Goal: Navigation & Orientation: Find specific page/section

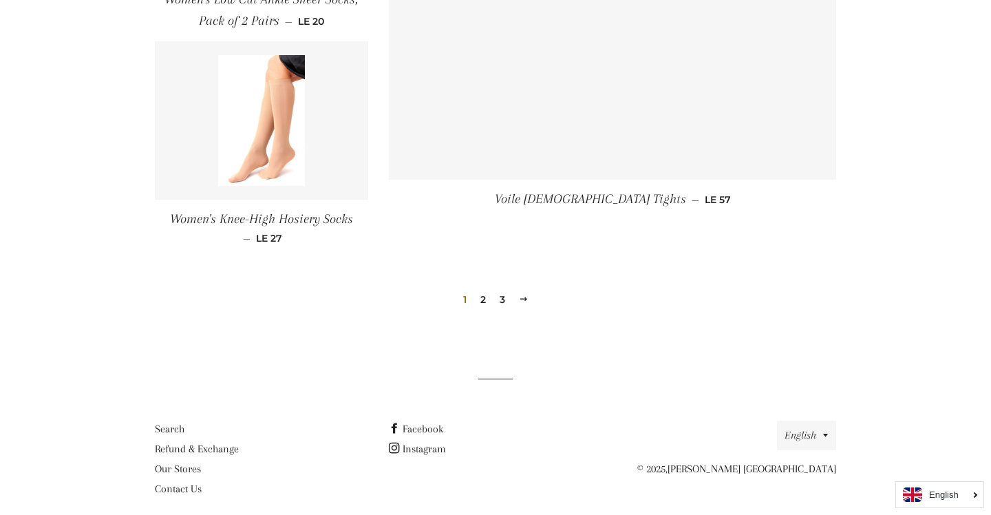
scroll to position [2039, 0]
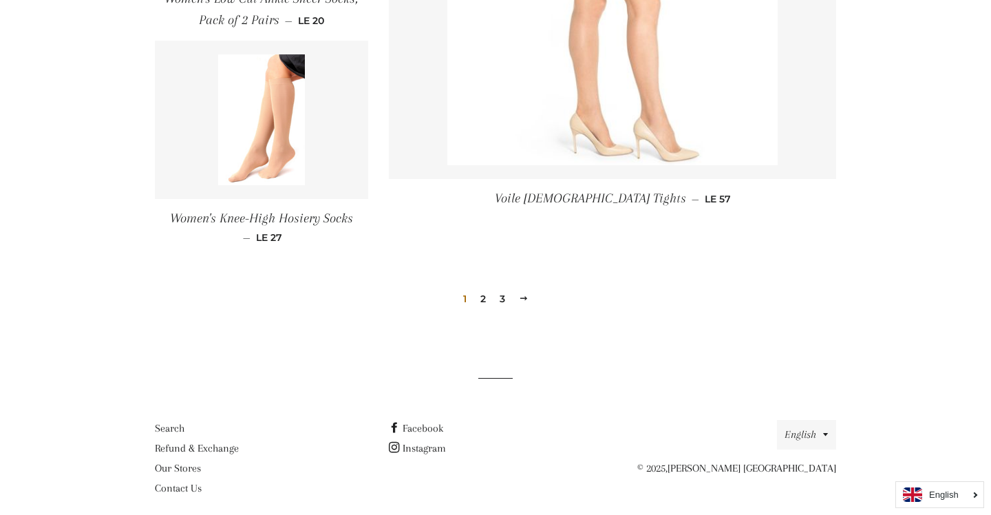
click at [485, 302] on link "2" at bounding box center [483, 298] width 17 height 21
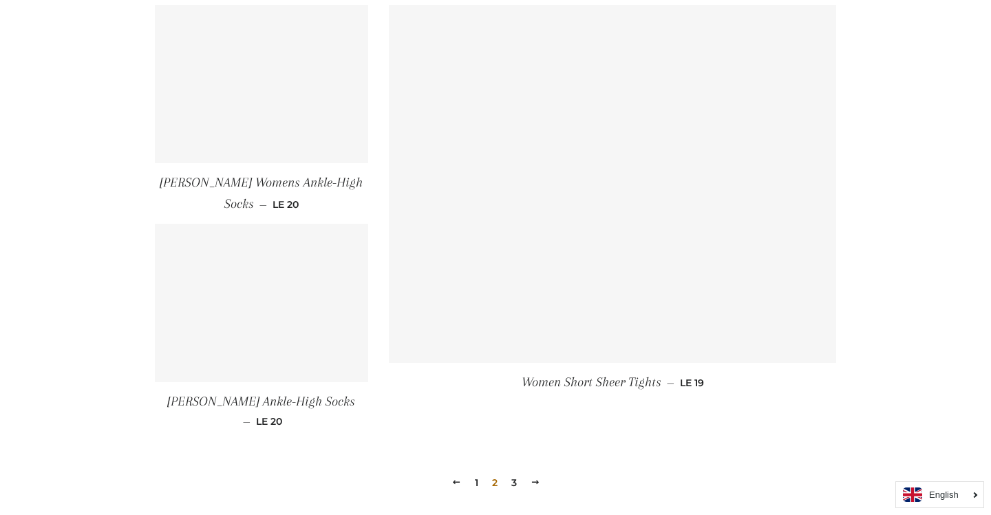
scroll to position [1984, 0]
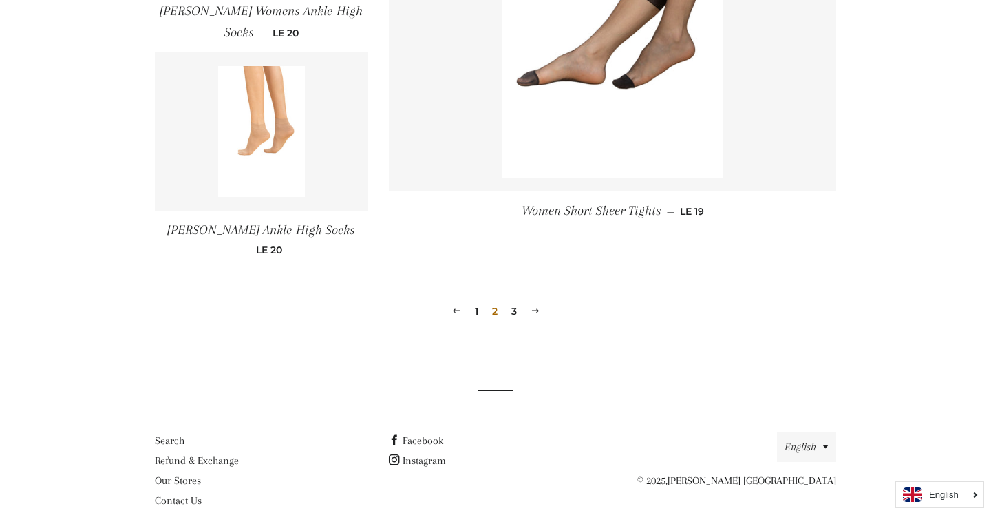
click at [515, 301] on link "3" at bounding box center [514, 311] width 17 height 21
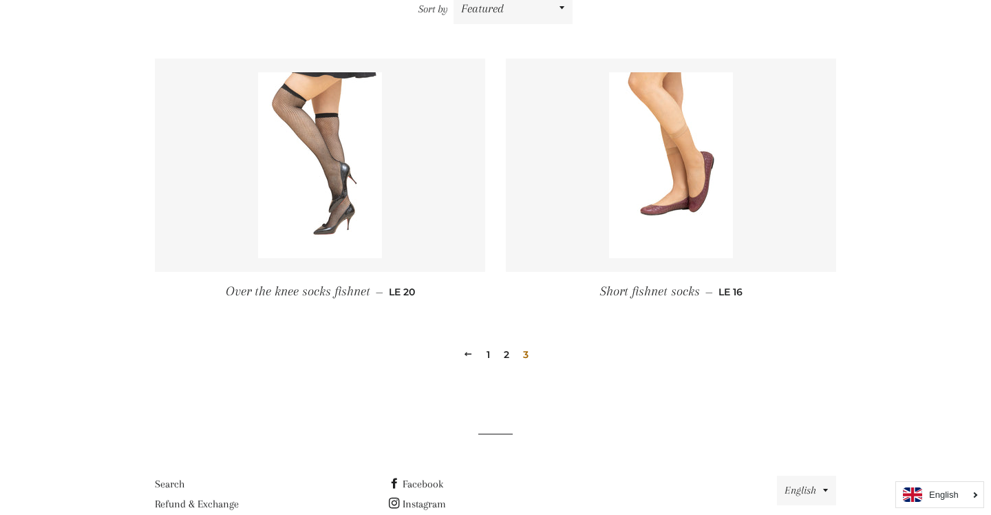
scroll to position [528, 0]
